Goal: Check status: Check status

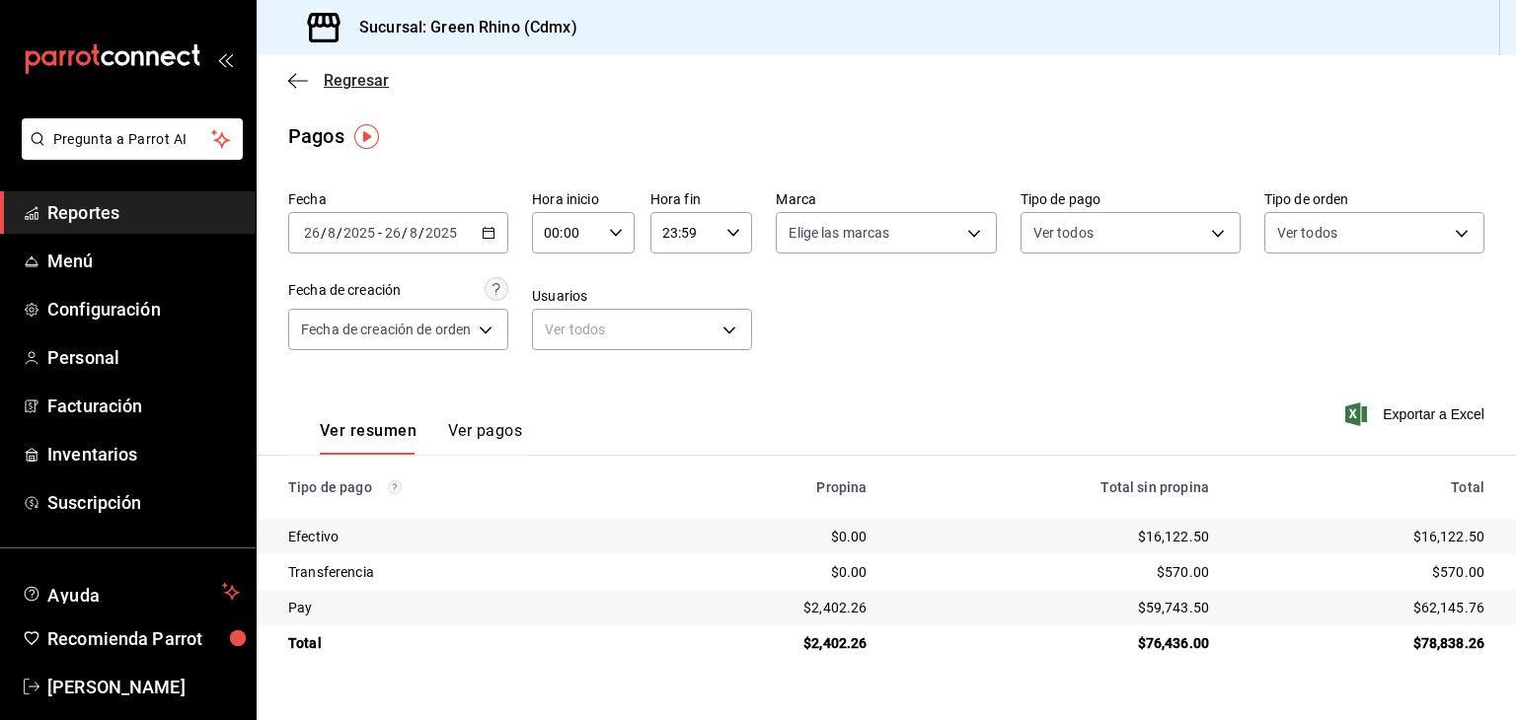
click at [379, 71] on span "Regresar" at bounding box center [356, 80] width 65 height 19
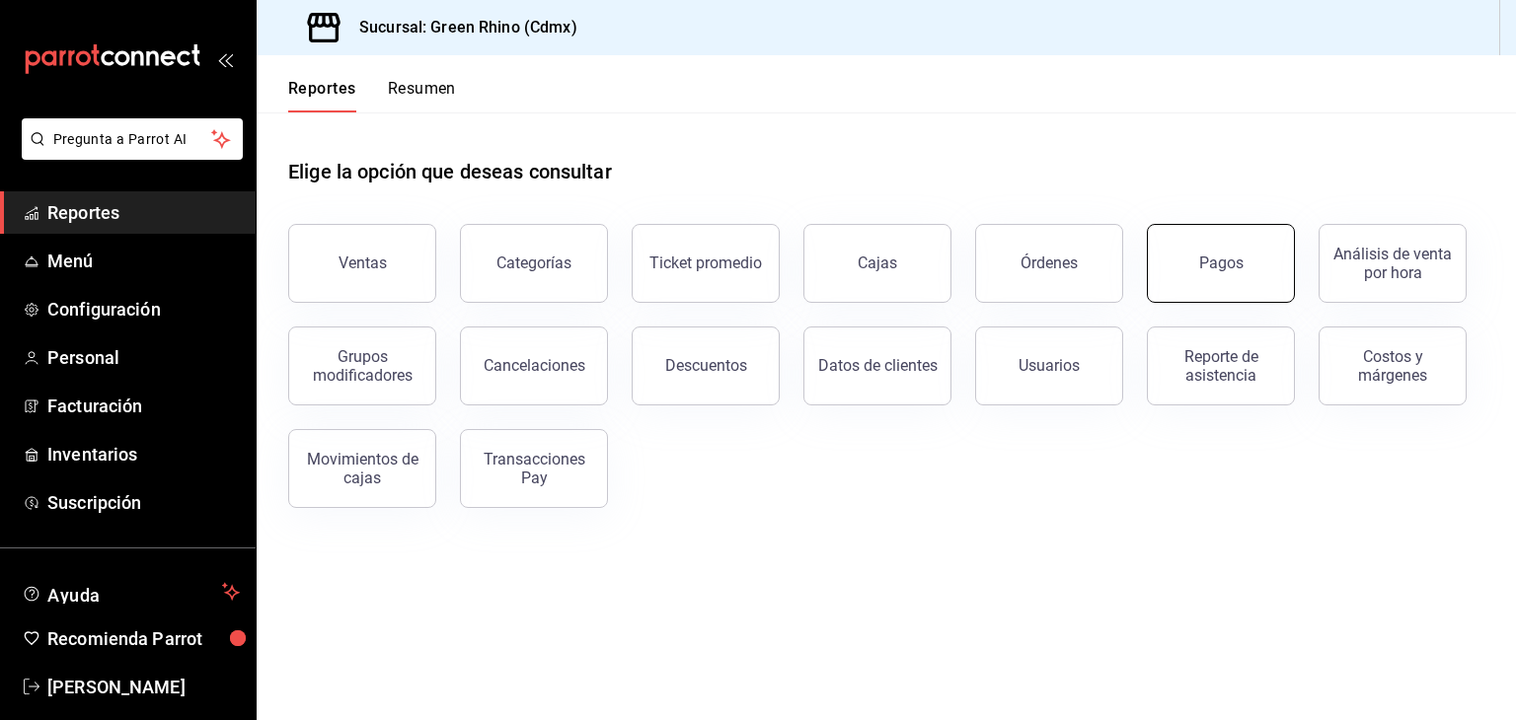
click at [1212, 284] on button "Pagos" at bounding box center [1221, 263] width 148 height 79
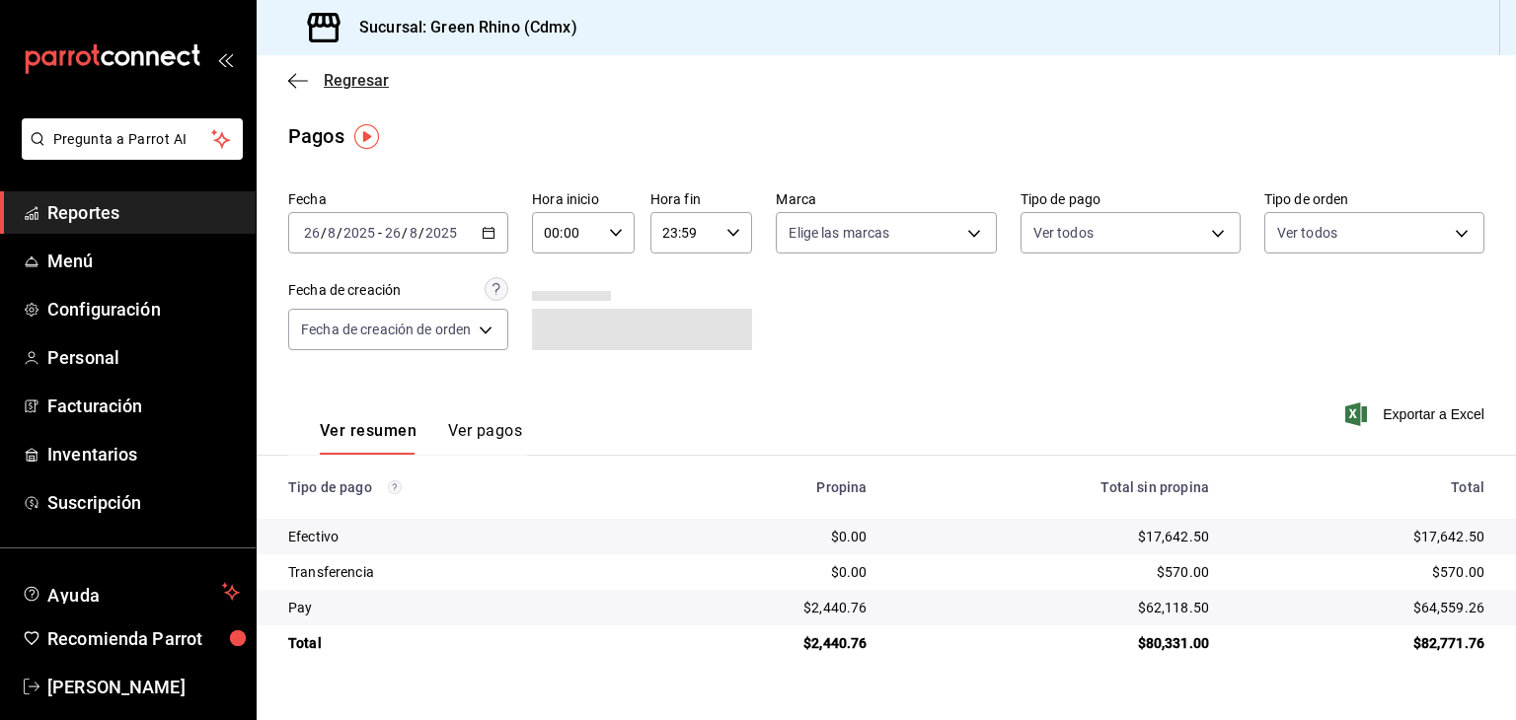
click at [353, 80] on span "Regresar" at bounding box center [356, 80] width 65 height 19
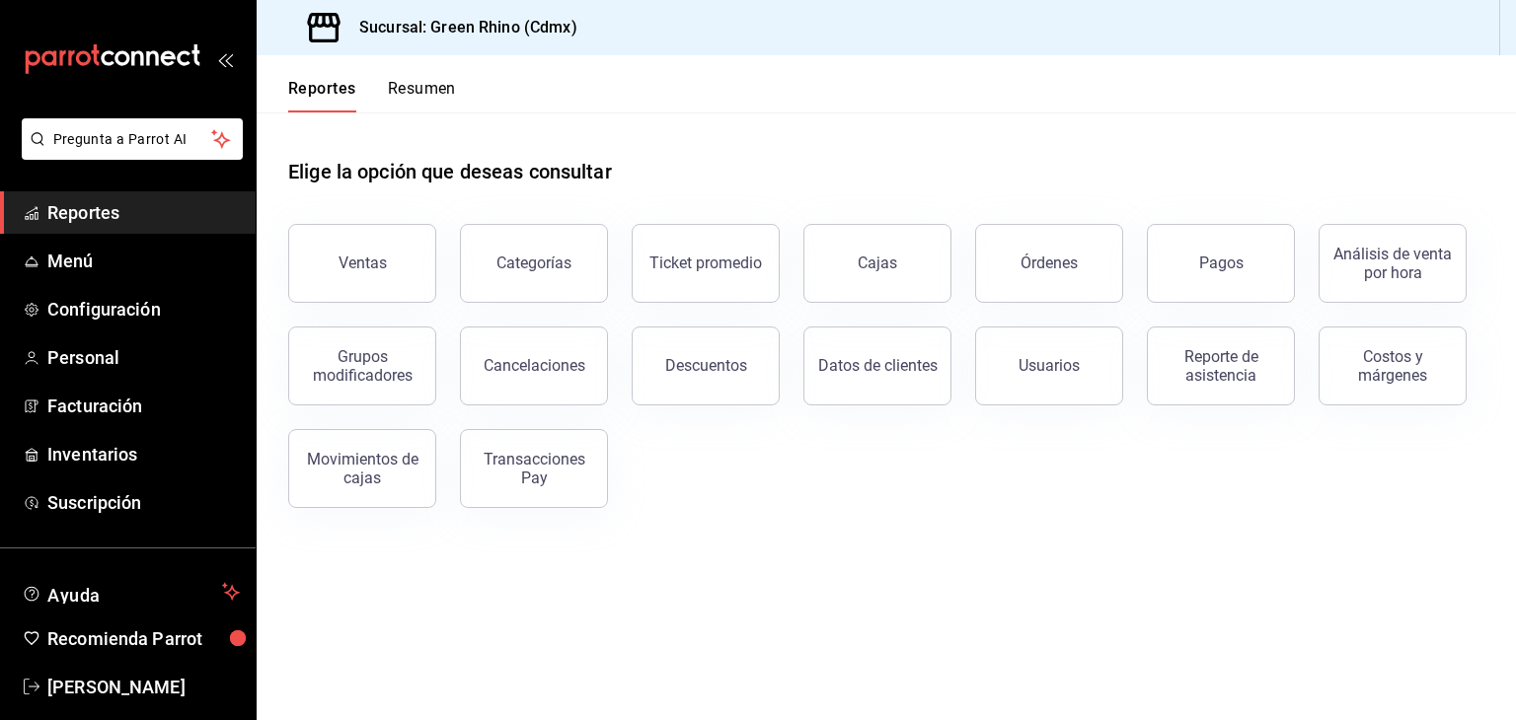
click at [439, 84] on button "Resumen" at bounding box center [422, 96] width 68 height 34
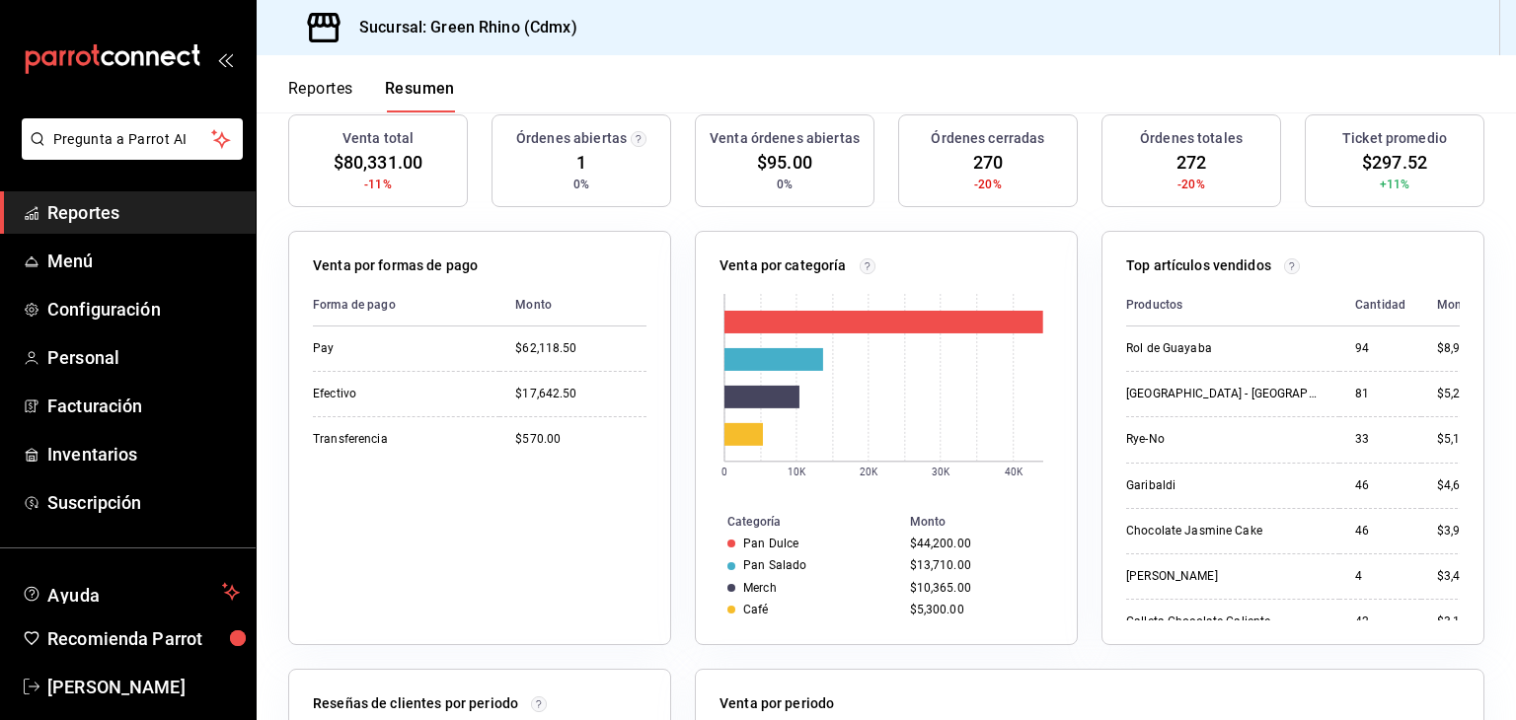
scroll to position [138, 0]
